Goal: Transaction & Acquisition: Purchase product/service

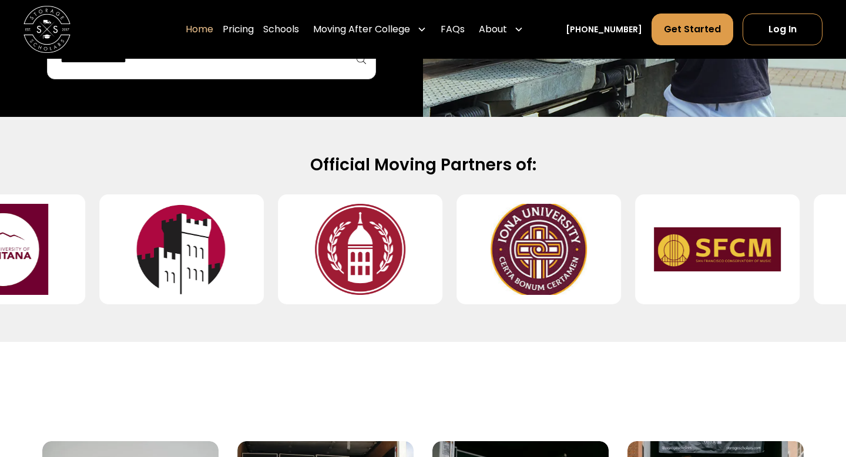
scroll to position [440, 0]
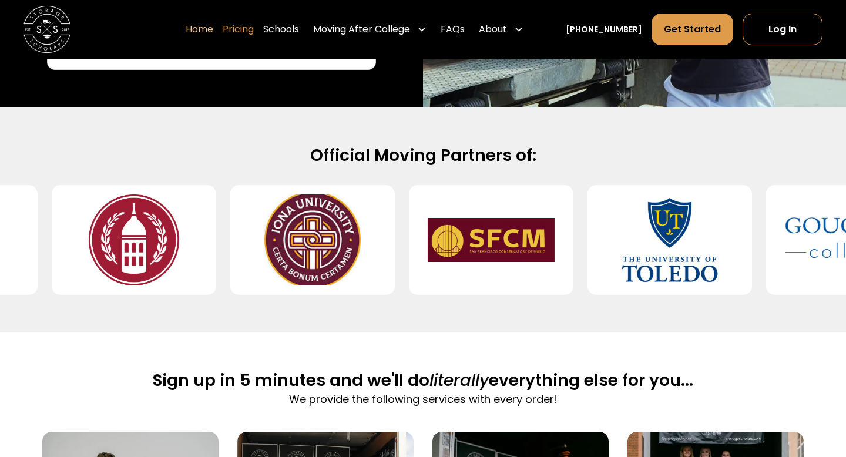
click at [253, 33] on link "Pricing" at bounding box center [238, 29] width 31 height 33
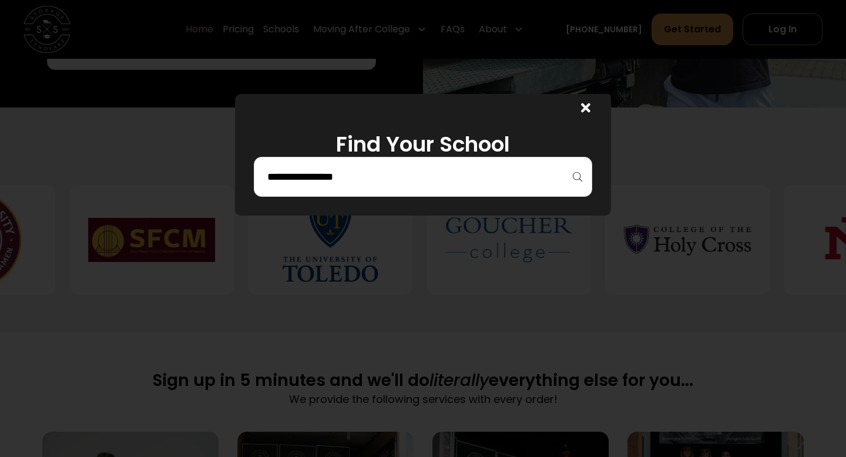
click at [326, 167] on input "search" at bounding box center [423, 177] width 314 height 20
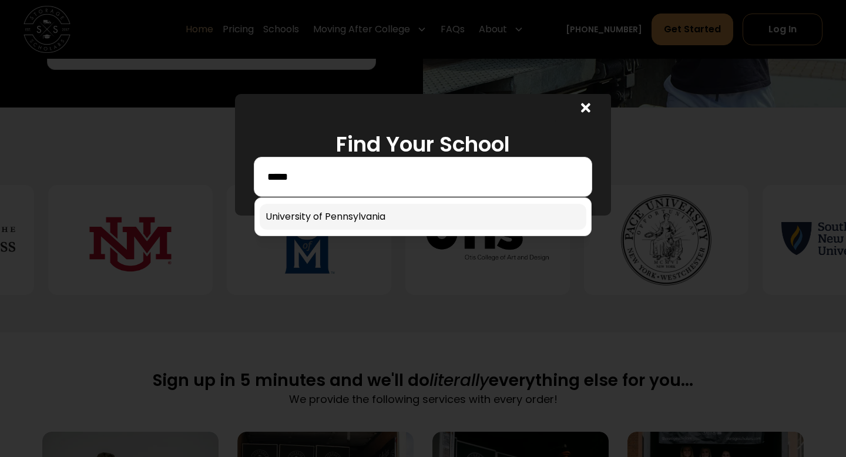
type input "*****"
click at [344, 213] on link at bounding box center [423, 217] width 327 height 26
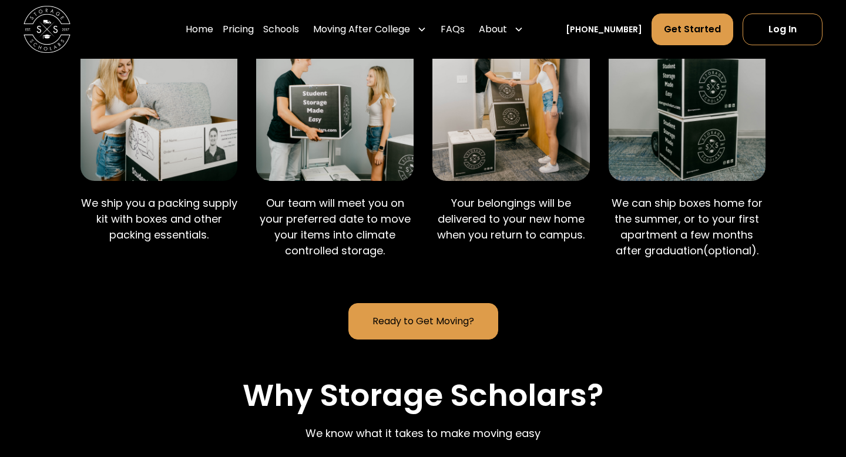
scroll to position [712, 0]
